Goal: Transaction & Acquisition: Purchase product/service

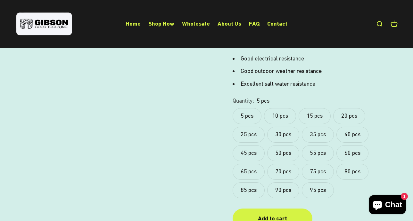
scroll to position [282, 0]
click at [276, 145] on label "50 pcs" at bounding box center [283, 153] width 32 height 16
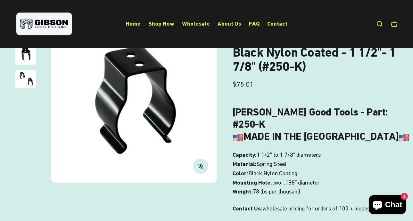
scroll to position [55, 0]
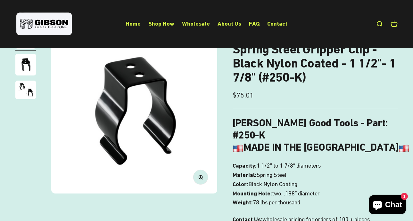
click at [26, 85] on img "Go to item 3" at bounding box center [25, 90] width 20 height 19
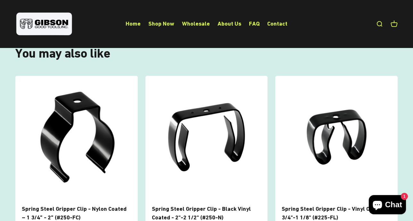
scroll to position [486, 0]
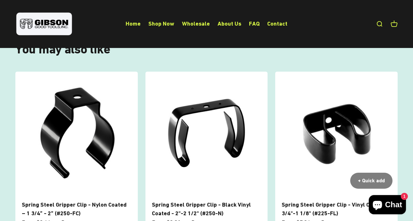
click at [316, 123] on img at bounding box center [336, 133] width 122 height 122
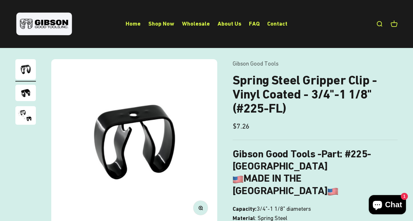
scroll to position [25, 0]
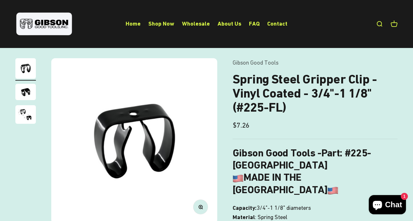
click at [31, 94] on img "Go to item 2" at bounding box center [25, 92] width 20 height 16
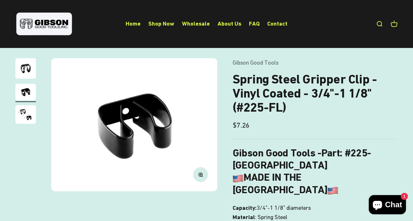
click at [25, 103] on page-dots at bounding box center [25, 92] width 20 height 68
click at [22, 113] on img "Go to item 3" at bounding box center [25, 114] width 20 height 19
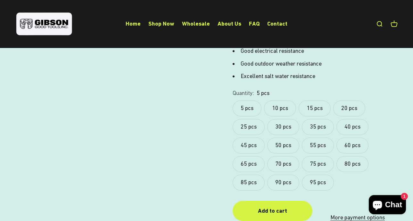
scroll to position [293, 0]
click at [281, 137] on label "50 pcs" at bounding box center [283, 145] width 32 height 16
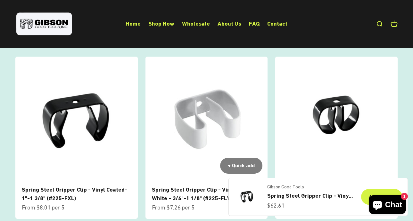
scroll to position [511, 0]
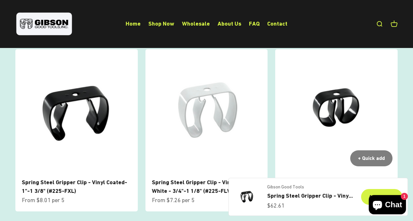
click at [299, 179] on link "Spring Steel Gripper Clip - Vinyl Coated - 3/8"-5/8" (#225-FS)" at bounding box center [335, 186] width 107 height 15
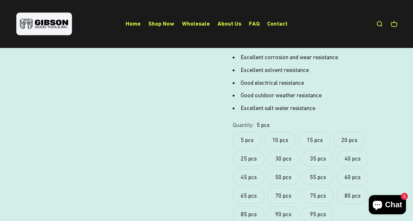
scroll to position [250, 0]
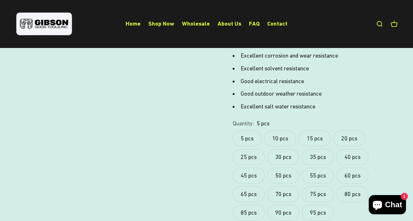
click at [349, 149] on label "40 pcs" at bounding box center [352, 157] width 32 height 16
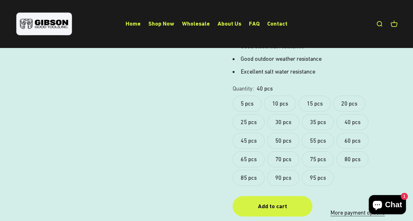
scroll to position [316, 0]
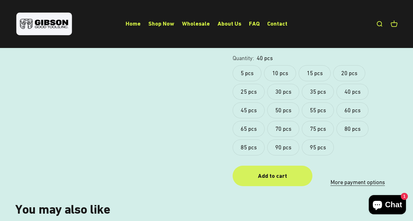
click at [276, 172] on div "Add to cart" at bounding box center [272, 176] width 54 height 9
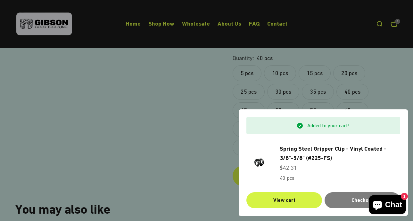
click at [215, 140] on div at bounding box center [206, 110] width 413 height 221
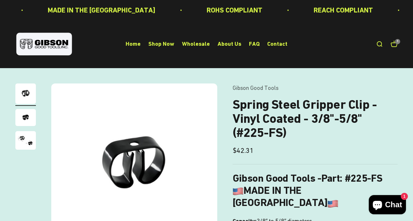
scroll to position [0, 0]
click at [379, 44] on link "Open search" at bounding box center [379, 44] width 7 height 7
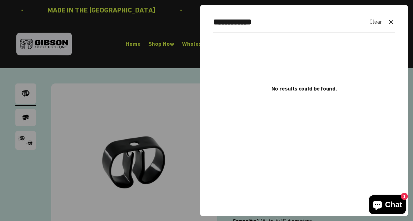
type input "**********"
